Goal: Contribute content: Contribute content

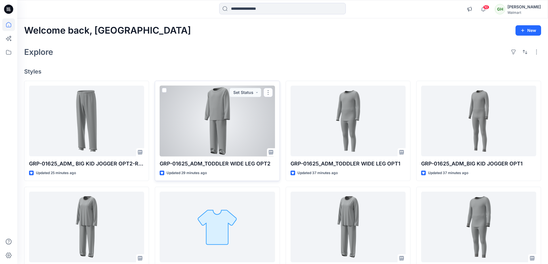
click at [225, 120] on div at bounding box center [217, 121] width 115 height 71
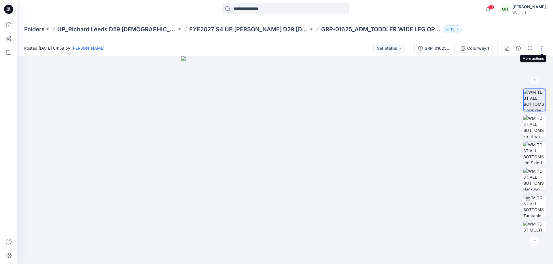
click at [541, 49] on button "button" at bounding box center [540, 48] width 9 height 9
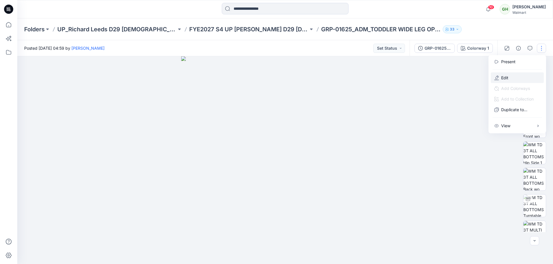
click at [516, 80] on button "Edit" at bounding box center [516, 78] width 53 height 11
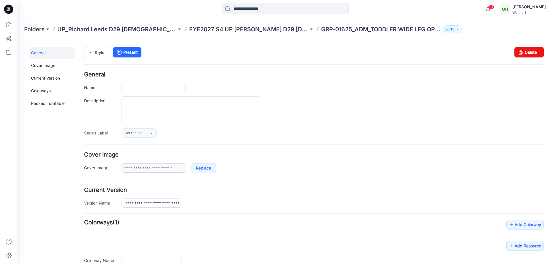
type input "**********"
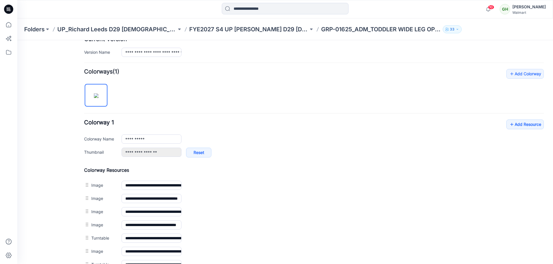
scroll to position [192, 0]
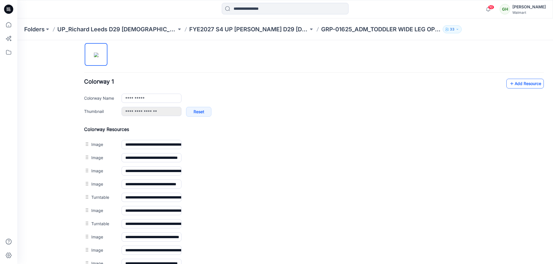
click at [519, 85] on link "Add Resource" at bounding box center [524, 84] width 37 height 10
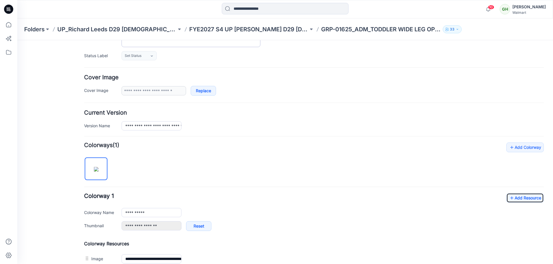
scroll to position [0, 0]
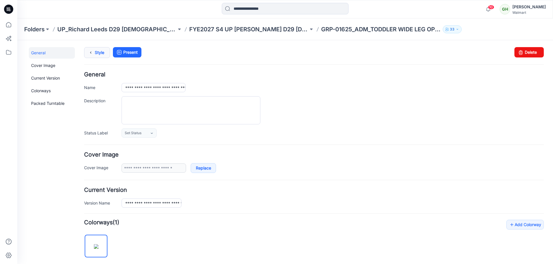
click at [92, 52] on icon at bounding box center [91, 52] width 8 height 10
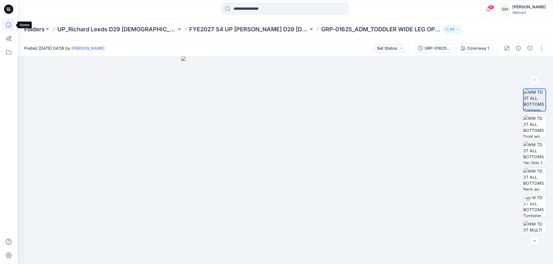
click at [12, 25] on icon at bounding box center [8, 24] width 13 height 13
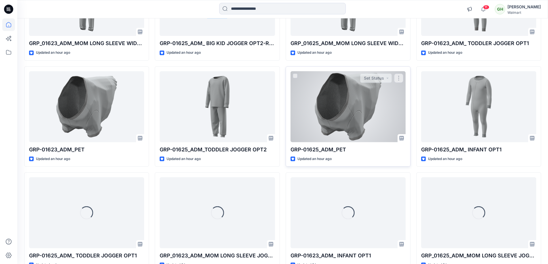
scroll to position [230, 0]
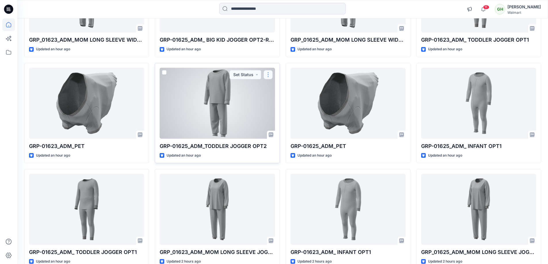
click at [269, 75] on button "button" at bounding box center [268, 74] width 9 height 9
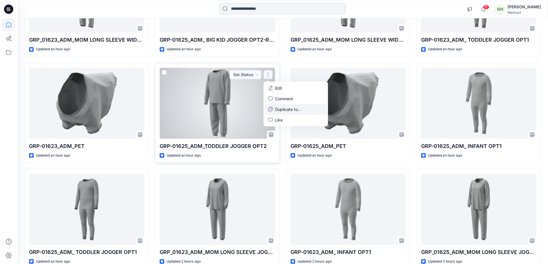
click at [283, 112] on p "Duplicate to..." at bounding box center [288, 109] width 26 height 6
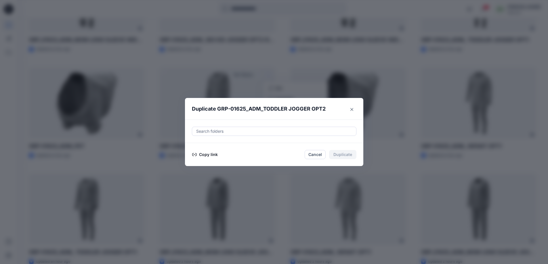
click at [220, 132] on div at bounding box center [274, 131] width 157 height 7
click at [227, 131] on div at bounding box center [274, 131] width 157 height 7
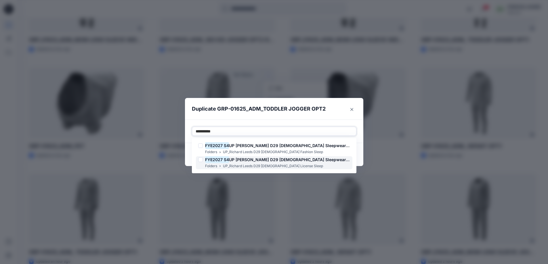
click at [250, 163] on h6 "FYE2027 S4 UP Richard Leeds D29 Ladies Sleepwear-license" at bounding box center [277, 160] width 145 height 7
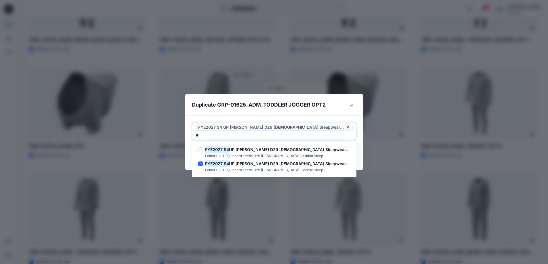
type input "*"
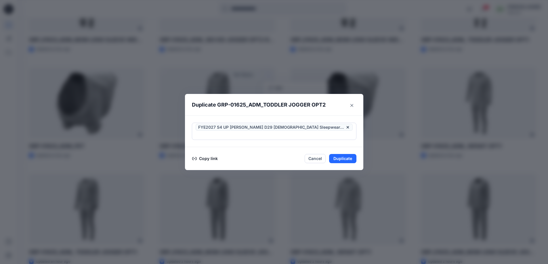
click at [338, 108] on header "Duplicate GRP-01625_ADM_TODDLER JOGGER OPT2" at bounding box center [268, 105] width 167 height 22
click at [349, 155] on button "Duplicate" at bounding box center [342, 158] width 27 height 9
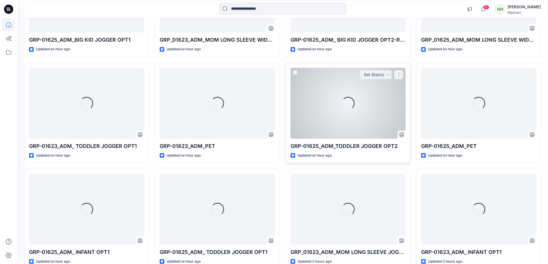
click at [346, 153] on div "Updated an hour ago" at bounding box center [348, 156] width 115 height 6
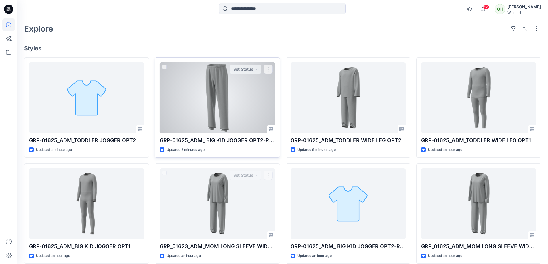
scroll to position [0, 0]
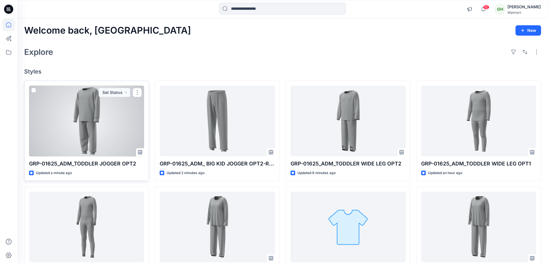
click at [86, 132] on div at bounding box center [86, 121] width 115 height 71
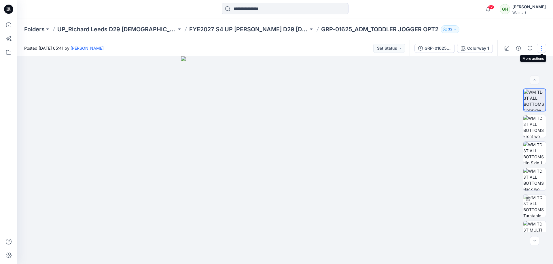
click at [541, 48] on button "button" at bounding box center [540, 48] width 9 height 9
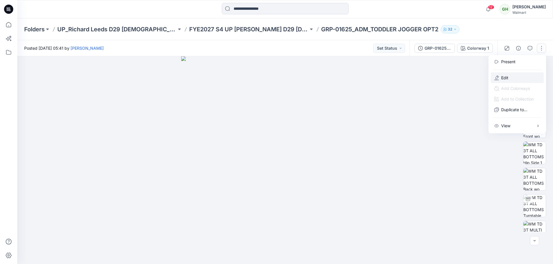
click at [504, 78] on p "Edit" at bounding box center [504, 78] width 7 height 6
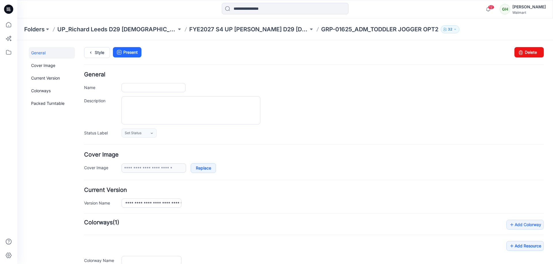
type input "**********"
click at [146, 88] on input "**********" at bounding box center [153, 87] width 64 height 9
type input "**********"
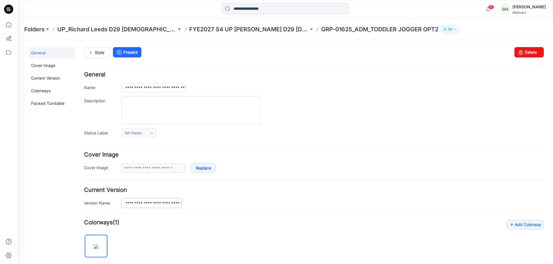
click at [147, 204] on input "**********" at bounding box center [151, 203] width 60 height 9
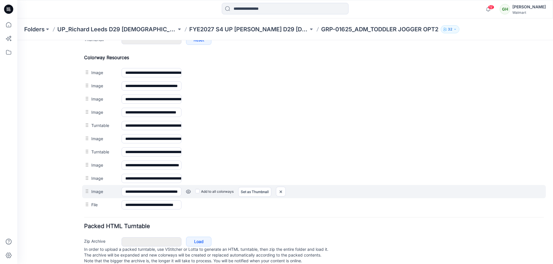
scroll to position [277, 0]
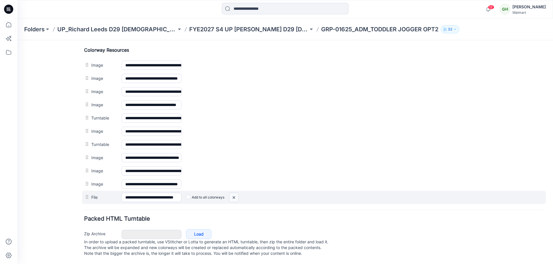
type input "**********"
click at [233, 193] on img at bounding box center [233, 197] width 9 height 9
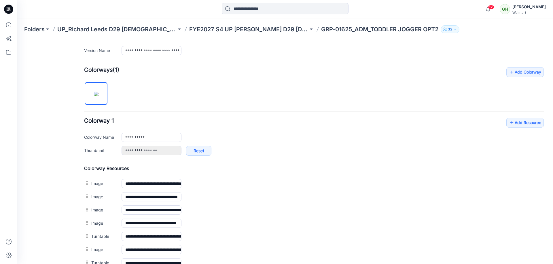
scroll to position [149, 0]
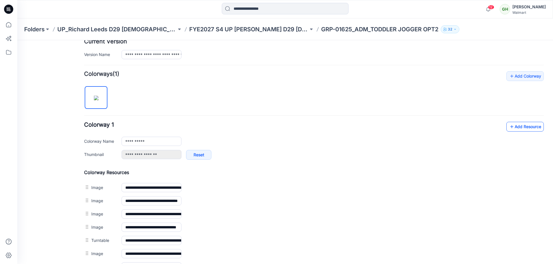
click at [510, 127] on link "Add Resource" at bounding box center [524, 127] width 37 height 10
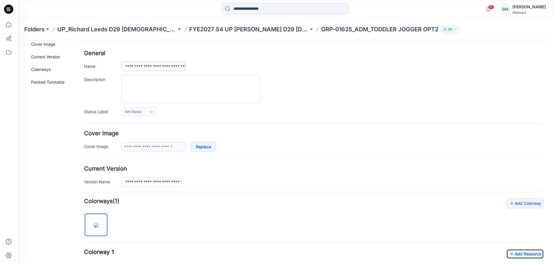
scroll to position [0, 0]
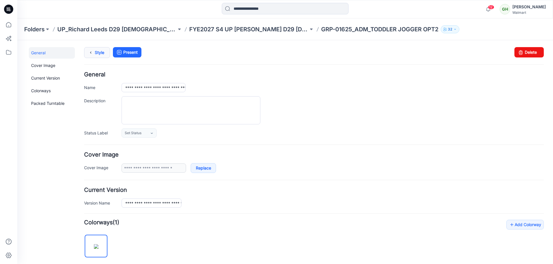
click at [95, 52] on link "Style" at bounding box center [97, 52] width 26 height 11
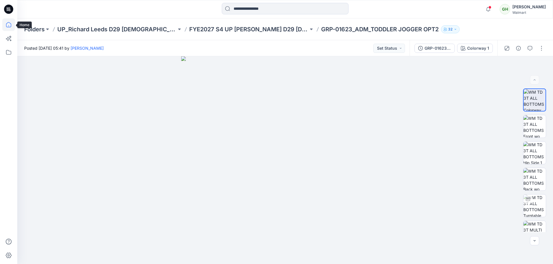
click at [10, 24] on icon at bounding box center [8, 24] width 13 height 13
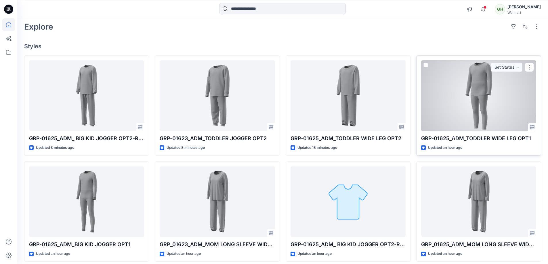
scroll to position [38, 0]
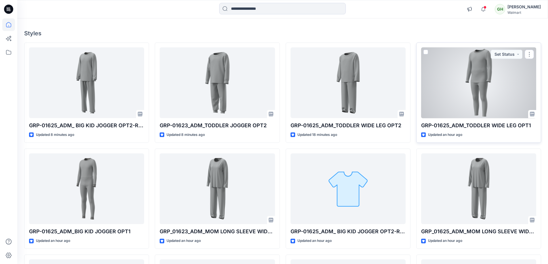
click at [490, 72] on div at bounding box center [478, 82] width 115 height 71
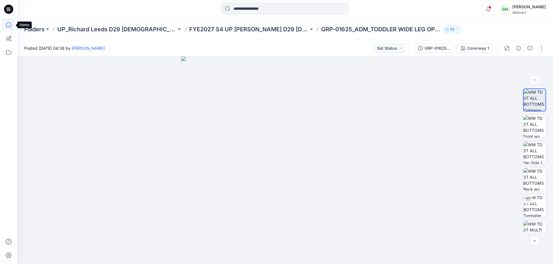
click at [9, 23] on icon at bounding box center [8, 24] width 13 height 13
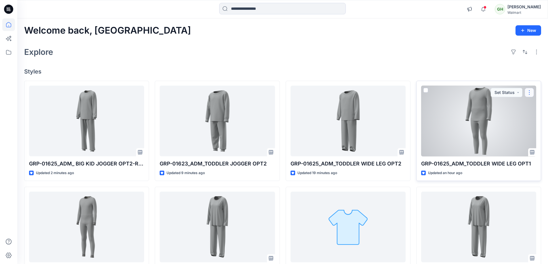
click at [529, 94] on button "button" at bounding box center [529, 92] width 9 height 9
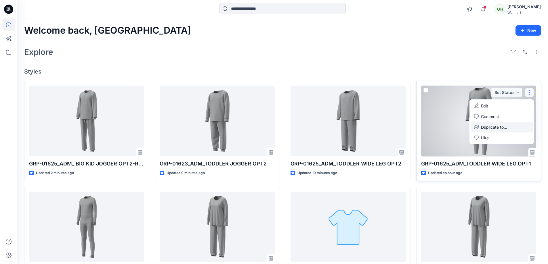
click at [488, 127] on p "Duplicate to..." at bounding box center [494, 127] width 26 height 6
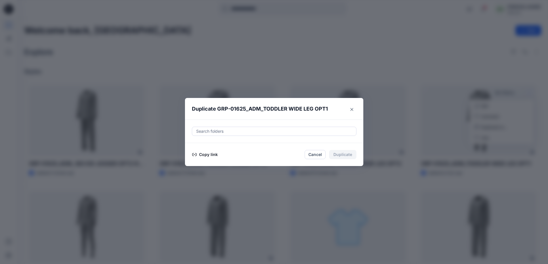
click at [236, 130] on div at bounding box center [274, 131] width 157 height 7
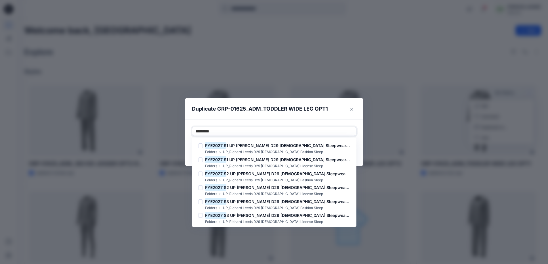
type input "**********"
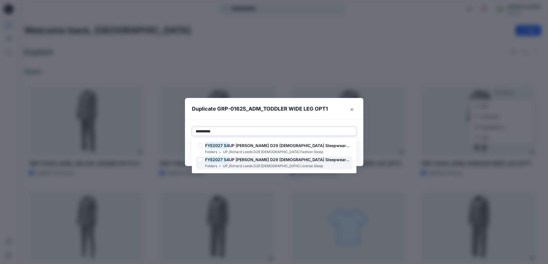
click at [274, 164] on p "UP_Richard Leeds D29 [DEMOGRAPHIC_DATA] License Sleep" at bounding box center [273, 166] width 100 height 6
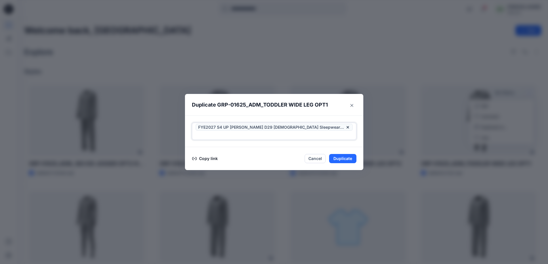
drag, startPoint x: 354, startPoint y: 131, endPoint x: 342, endPoint y: 131, distance: 12.7
click at [342, 132] on div at bounding box center [274, 135] width 157 height 7
click at [346, 155] on button "Duplicate" at bounding box center [342, 158] width 27 height 9
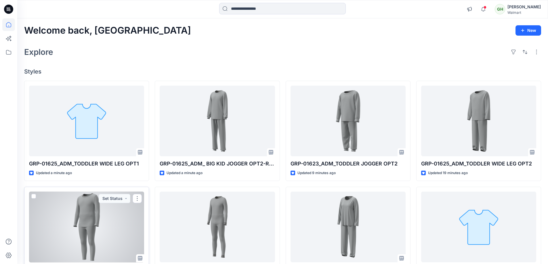
click at [93, 225] on div at bounding box center [86, 227] width 115 height 71
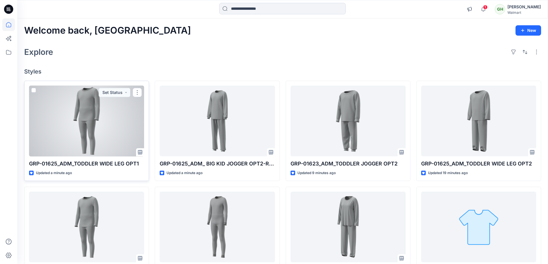
click at [91, 114] on div at bounding box center [86, 121] width 115 height 71
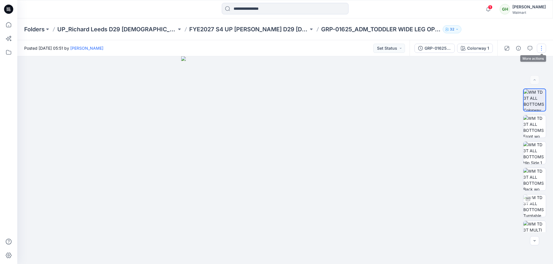
click at [541, 49] on button "button" at bounding box center [540, 48] width 9 height 9
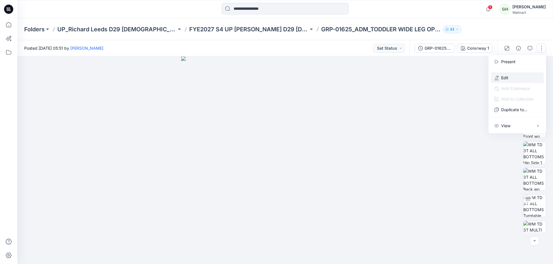
click at [500, 77] on button "Edit" at bounding box center [516, 78] width 53 height 11
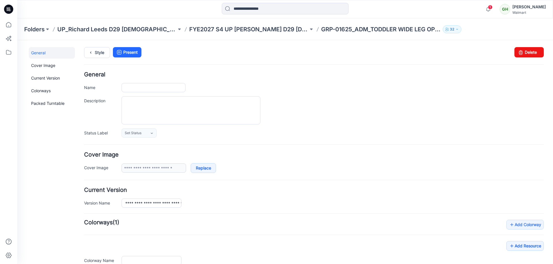
type input "**********"
click at [146, 88] on input "**********" at bounding box center [153, 87] width 64 height 9
type input "**********"
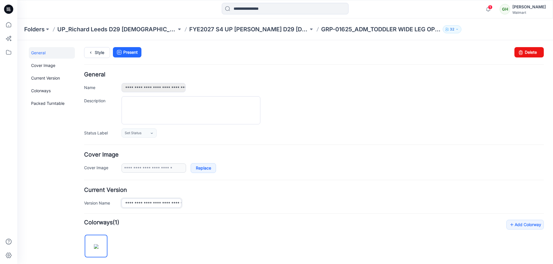
click at [148, 206] on input "**********" at bounding box center [151, 203] width 60 height 9
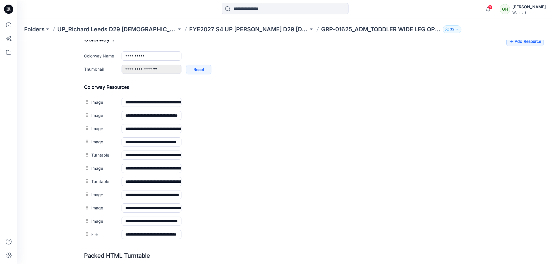
scroll to position [277, 0]
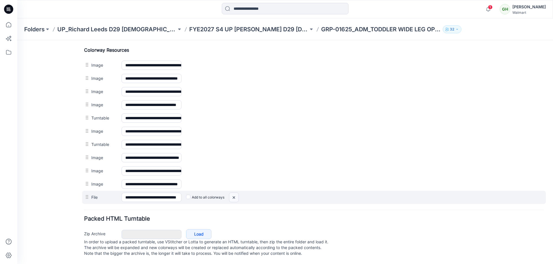
type input "**********"
drag, startPoint x: 232, startPoint y: 191, endPoint x: 324, endPoint y: 66, distance: 154.7
click at [232, 193] on img at bounding box center [233, 197] width 9 height 9
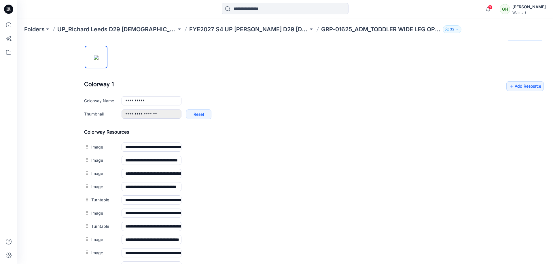
scroll to position [149, 0]
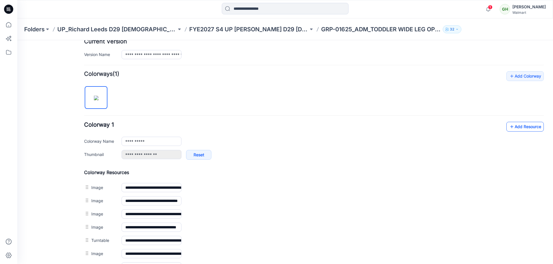
click at [511, 127] on link "Add Resource" at bounding box center [524, 127] width 37 height 10
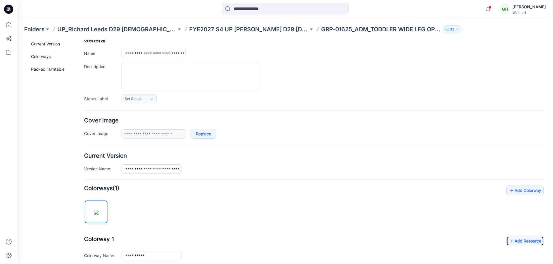
scroll to position [0, 0]
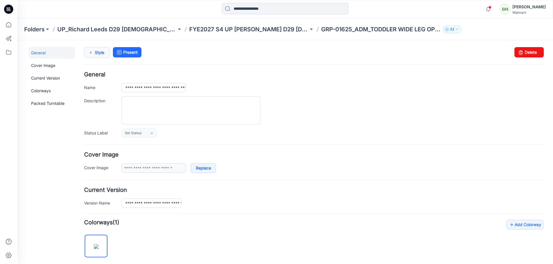
click at [98, 51] on link "Style" at bounding box center [97, 52] width 26 height 11
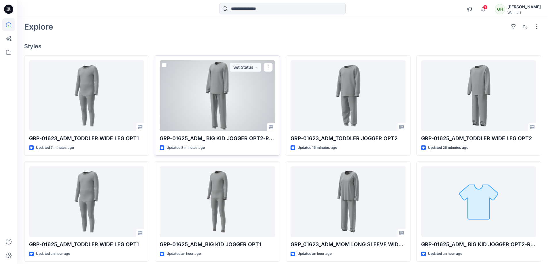
scroll to position [38, 0]
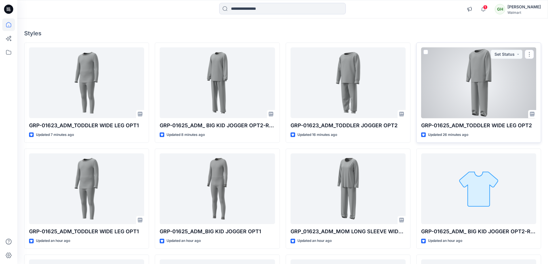
click at [471, 101] on div at bounding box center [478, 82] width 115 height 71
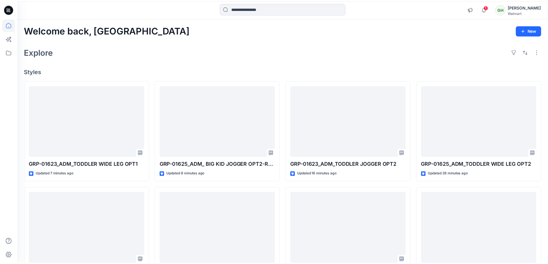
scroll to position [38, 0]
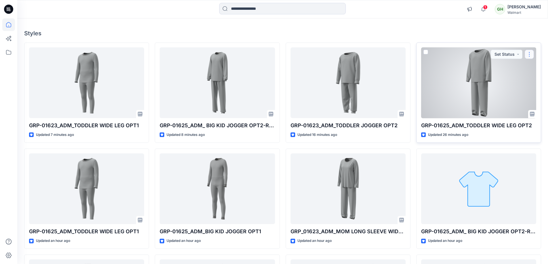
click at [529, 54] on button "button" at bounding box center [529, 54] width 9 height 9
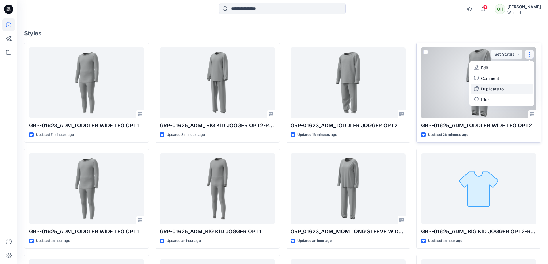
click at [497, 90] on p "Duplicate to..." at bounding box center [494, 89] width 26 height 6
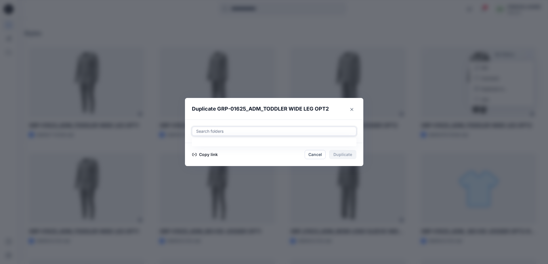
click at [223, 130] on div at bounding box center [274, 131] width 157 height 7
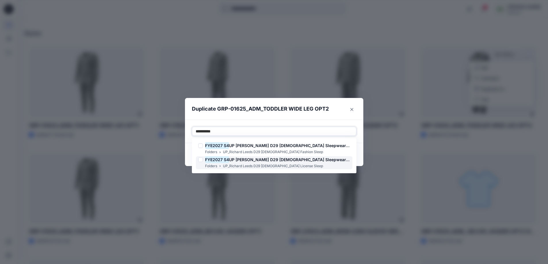
click at [244, 165] on p "UP_Richard Leeds D29 [DEMOGRAPHIC_DATA] License Sleep" at bounding box center [273, 166] width 100 height 6
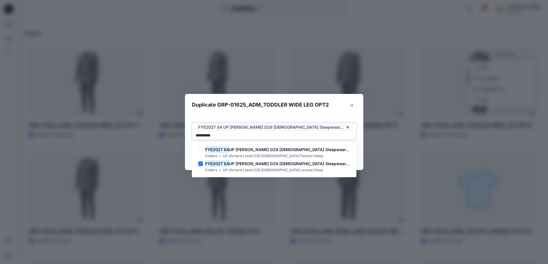
type input "**********"
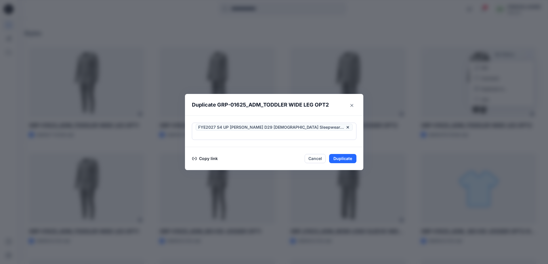
click at [363, 138] on div "FYE2027 S4 UP [PERSON_NAME] D29 [DEMOGRAPHIC_DATA] Sleepwear-license" at bounding box center [274, 132] width 178 height 32
click at [351, 155] on button "Duplicate" at bounding box center [342, 158] width 27 height 9
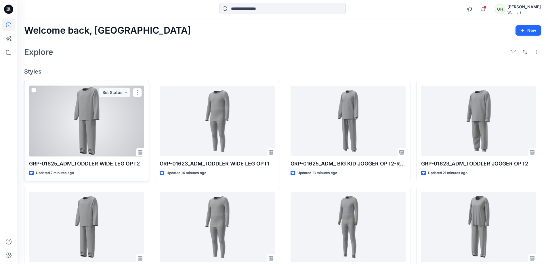
click at [83, 116] on div at bounding box center [86, 121] width 115 height 71
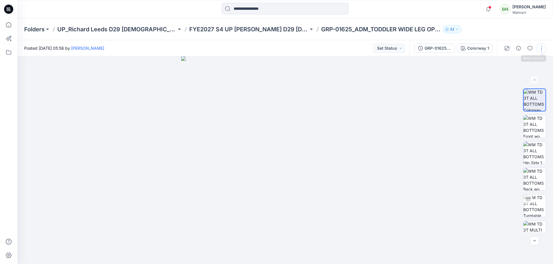
click at [542, 48] on button "button" at bounding box center [540, 48] width 9 height 9
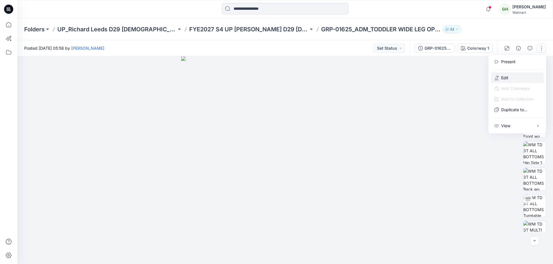
click at [506, 78] on p "Edit" at bounding box center [504, 78] width 7 height 6
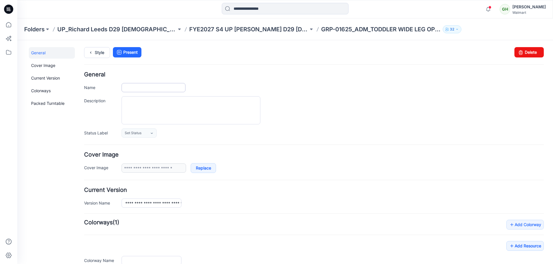
type input "**********"
drag, startPoint x: 146, startPoint y: 89, endPoint x: 148, endPoint y: 89, distance: 2.9
click at [146, 89] on input "**********" at bounding box center [153, 87] width 64 height 9
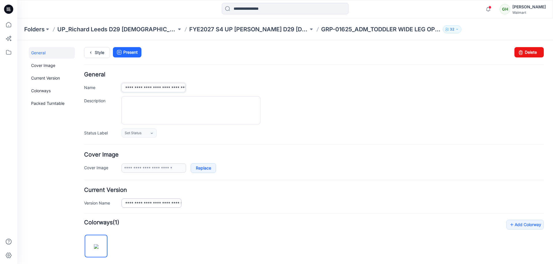
type input "**********"
click at [146, 207] on input "**********" at bounding box center [151, 203] width 60 height 9
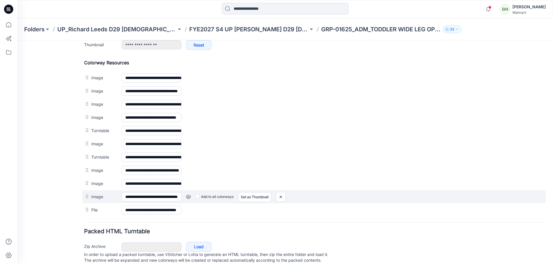
scroll to position [277, 0]
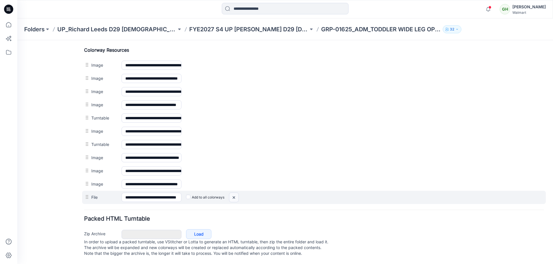
type input "**********"
click at [235, 193] on img at bounding box center [233, 197] width 9 height 9
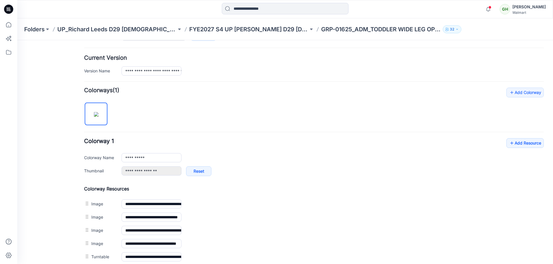
scroll to position [149, 0]
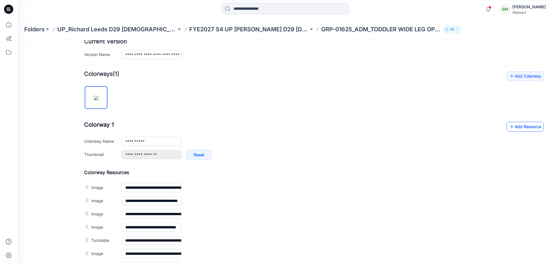
click at [523, 127] on link "Add Resource" at bounding box center [524, 127] width 37 height 10
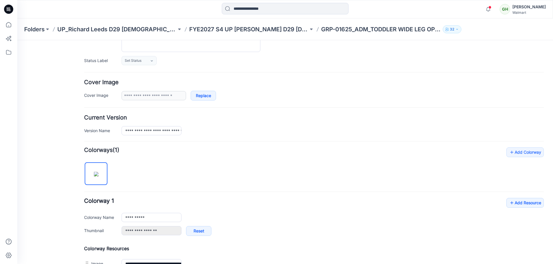
scroll to position [0, 0]
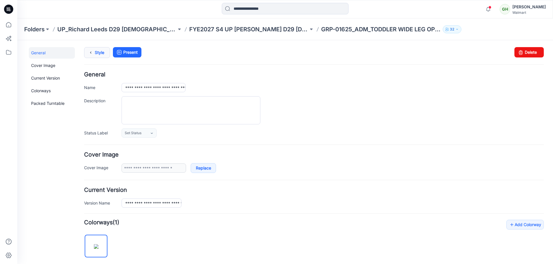
click at [95, 52] on link "Style" at bounding box center [97, 52] width 26 height 11
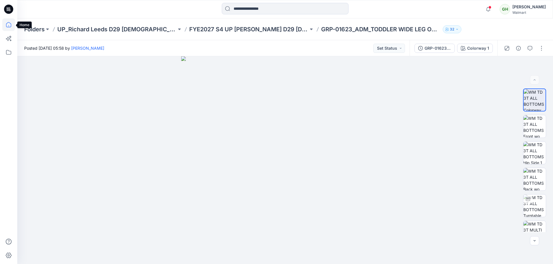
click at [8, 25] on icon at bounding box center [8, 24] width 13 height 13
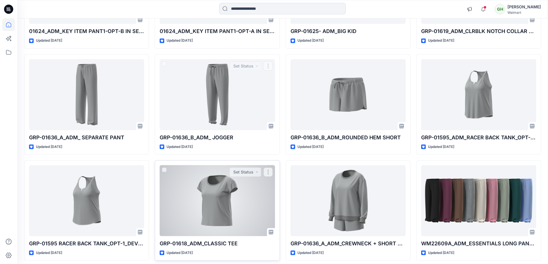
scroll to position [783, 0]
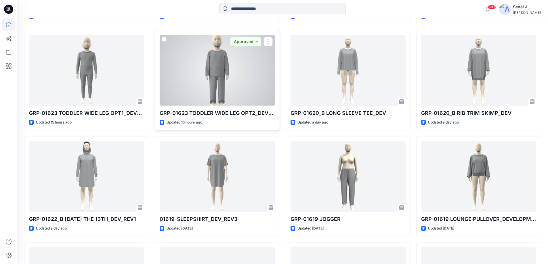
scroll to position [1127, 0]
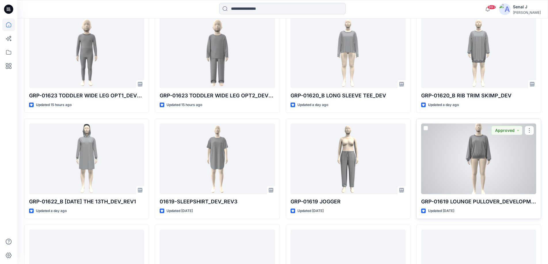
click at [471, 169] on div at bounding box center [478, 159] width 115 height 71
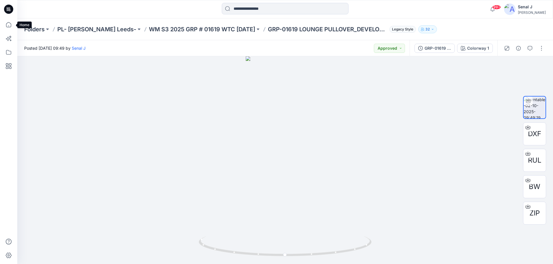
click at [13, 25] on icon at bounding box center [8, 24] width 13 height 13
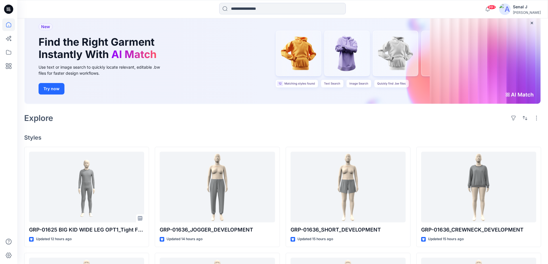
scroll to position [115, 0]
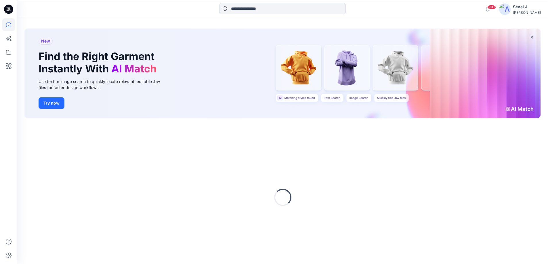
scroll to position [34, 0]
